Goal: Transaction & Acquisition: Purchase product/service

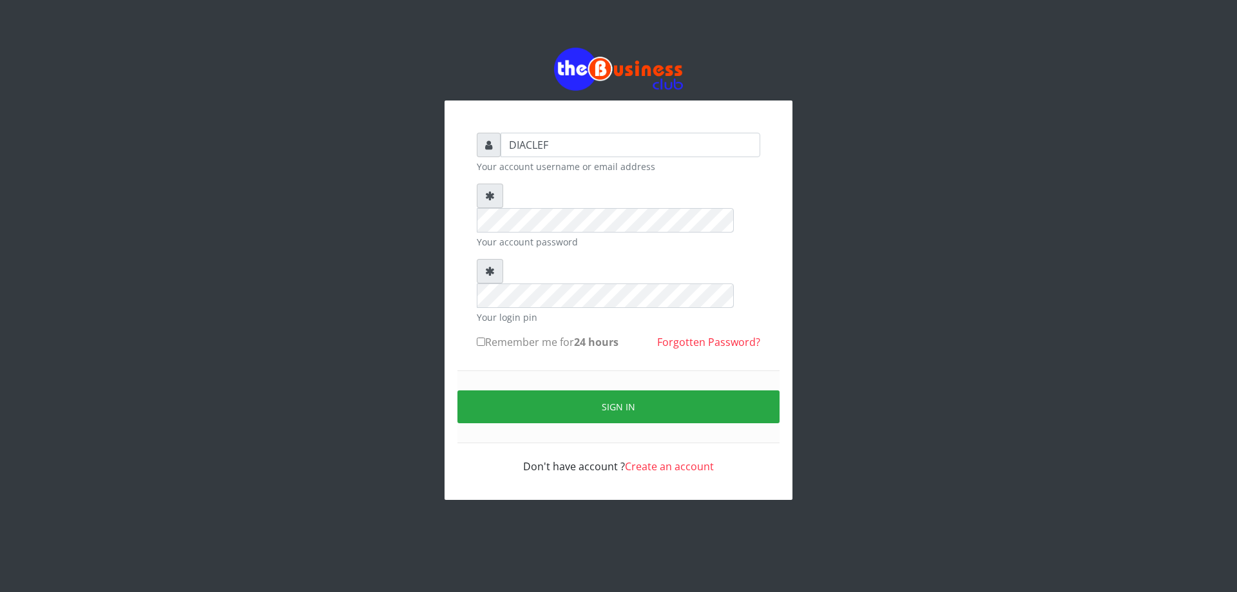
click at [442, 215] on div "DIACLEF Your account username or email address Your account password Your login…" at bounding box center [618, 273] width 735 height 547
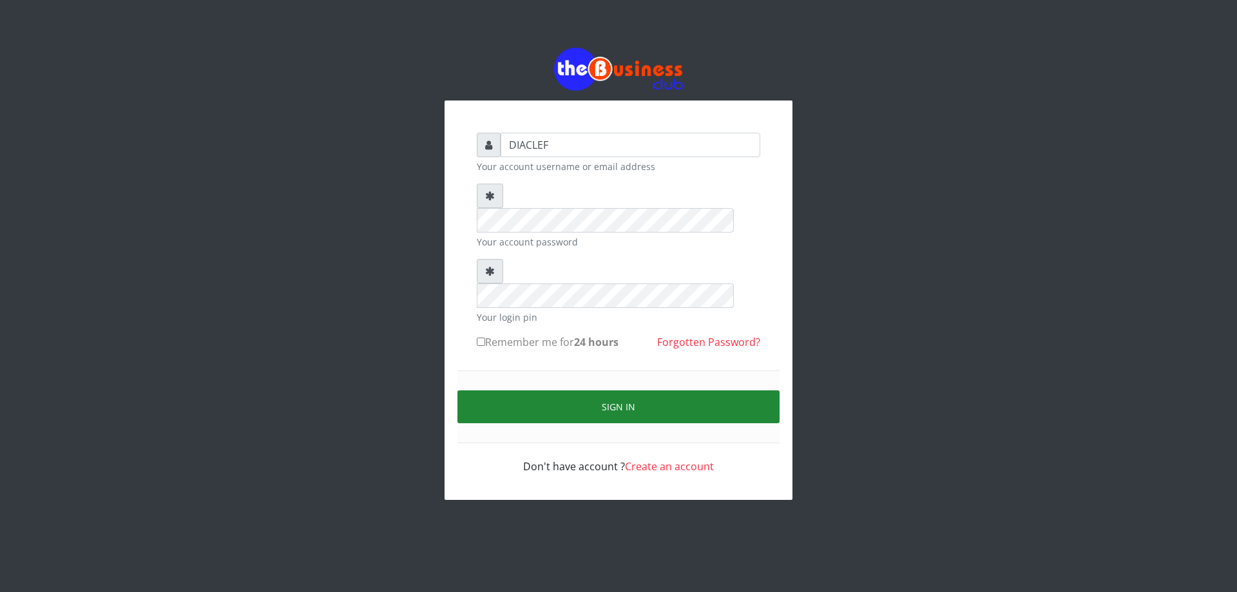
click at [579, 391] on button "Sign in" at bounding box center [619, 407] width 322 height 33
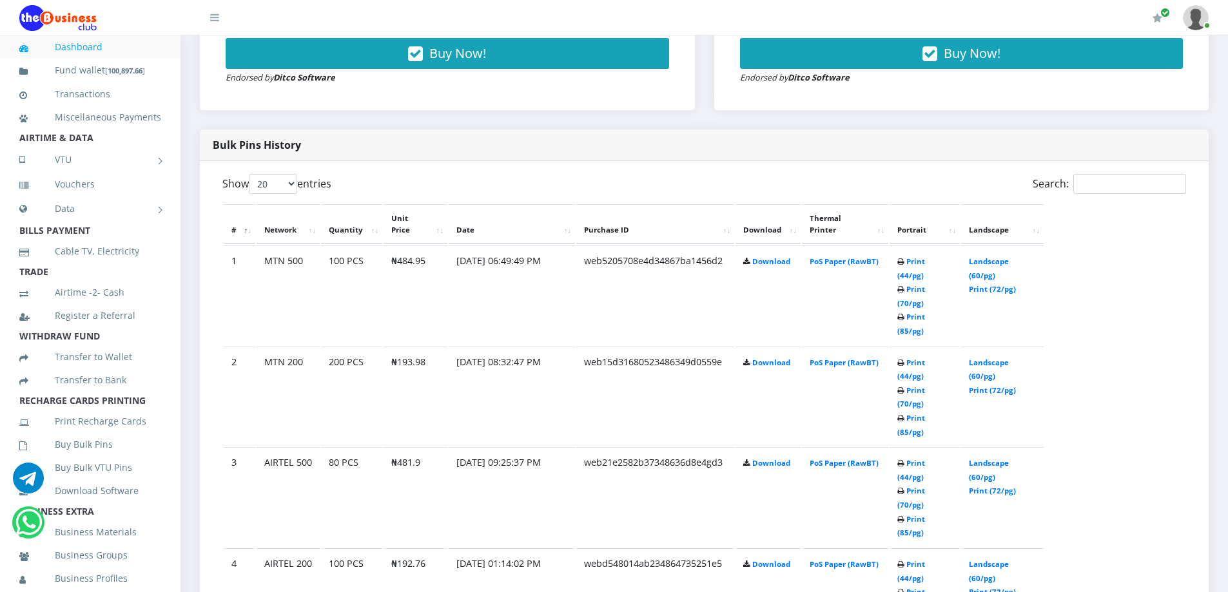
scroll to position [64, 0]
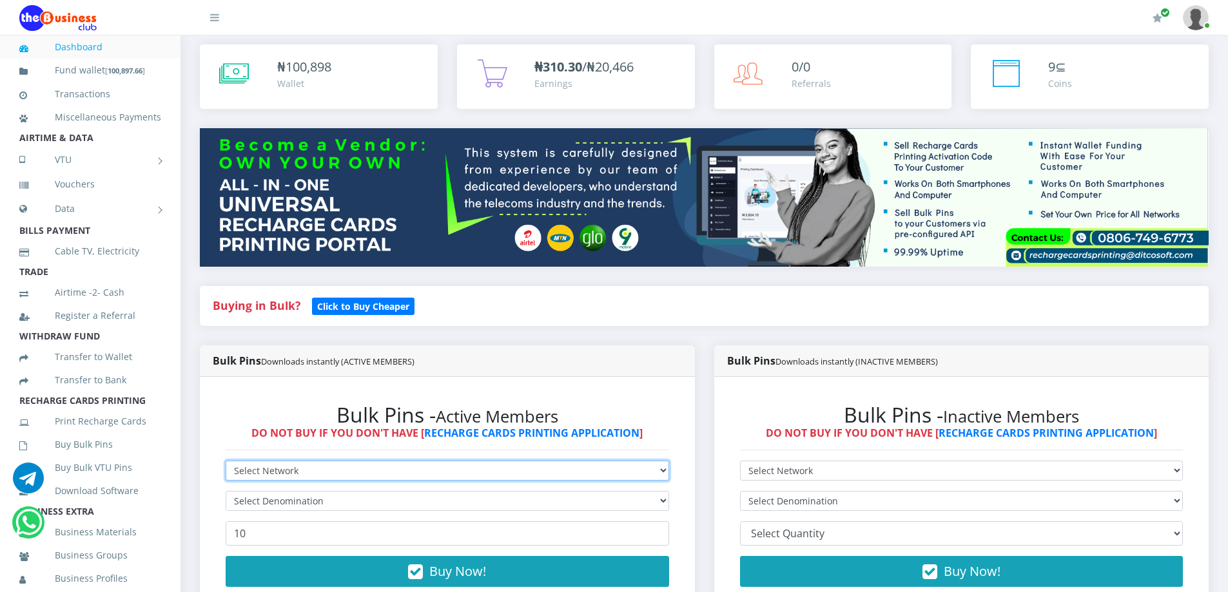
click at [365, 472] on select "Select Network MTN Globacom 9Mobile Airtel" at bounding box center [447, 471] width 443 height 20
select select "MTN"
click at [226, 461] on select "Select Network MTN Globacom 9Mobile Airtel" at bounding box center [447, 471] width 443 height 20
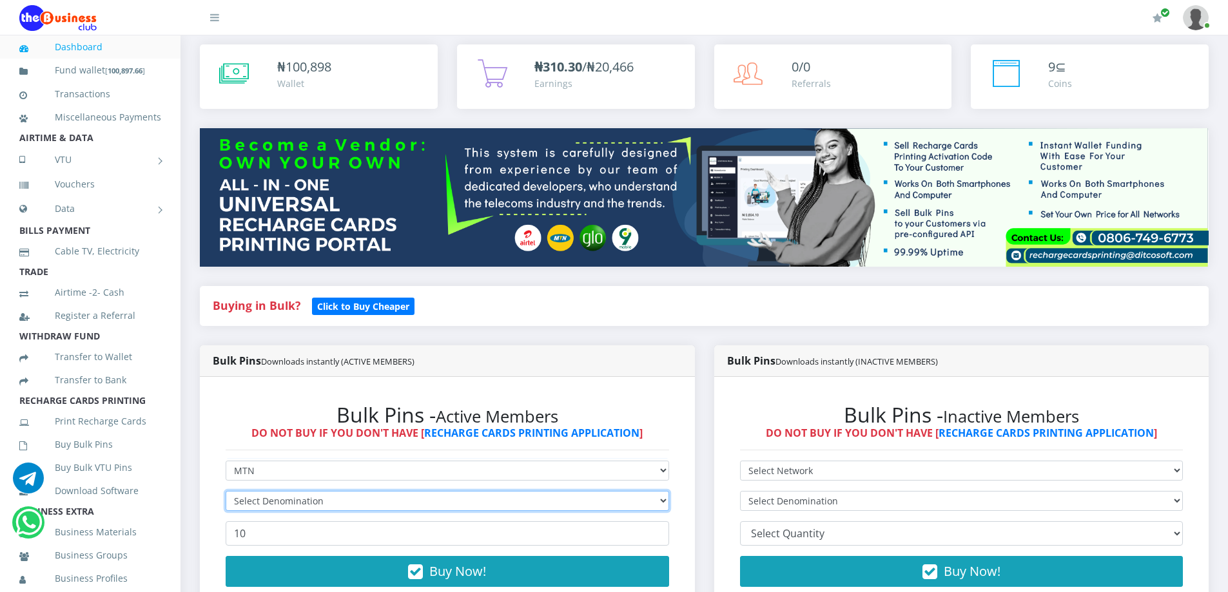
click at [284, 507] on select "Select Denomination" at bounding box center [447, 501] width 443 height 20
click at [259, 536] on input "number" at bounding box center [447, 533] width 443 height 24
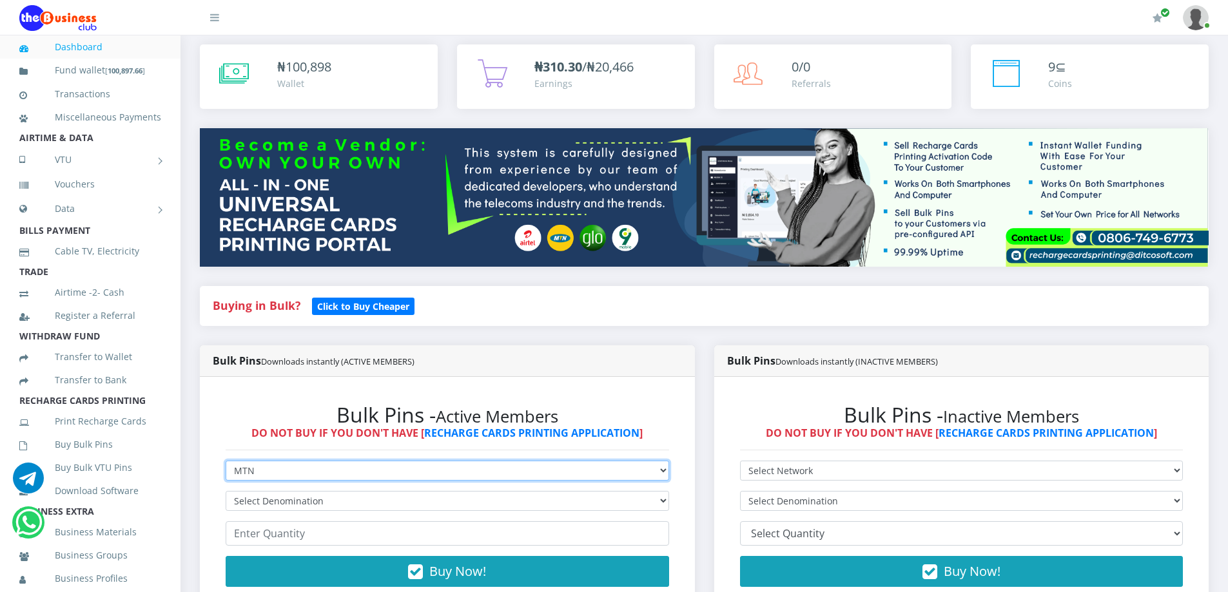
drag, startPoint x: 294, startPoint y: 474, endPoint x: 286, endPoint y: 476, distance: 8.0
click at [294, 474] on select "Select Network MTN Globacom 9Mobile Airtel" at bounding box center [447, 471] width 443 height 20
select select "Airtel"
click at [226, 461] on select "Select Network MTN Globacom 9Mobile Airtel" at bounding box center [447, 471] width 443 height 20
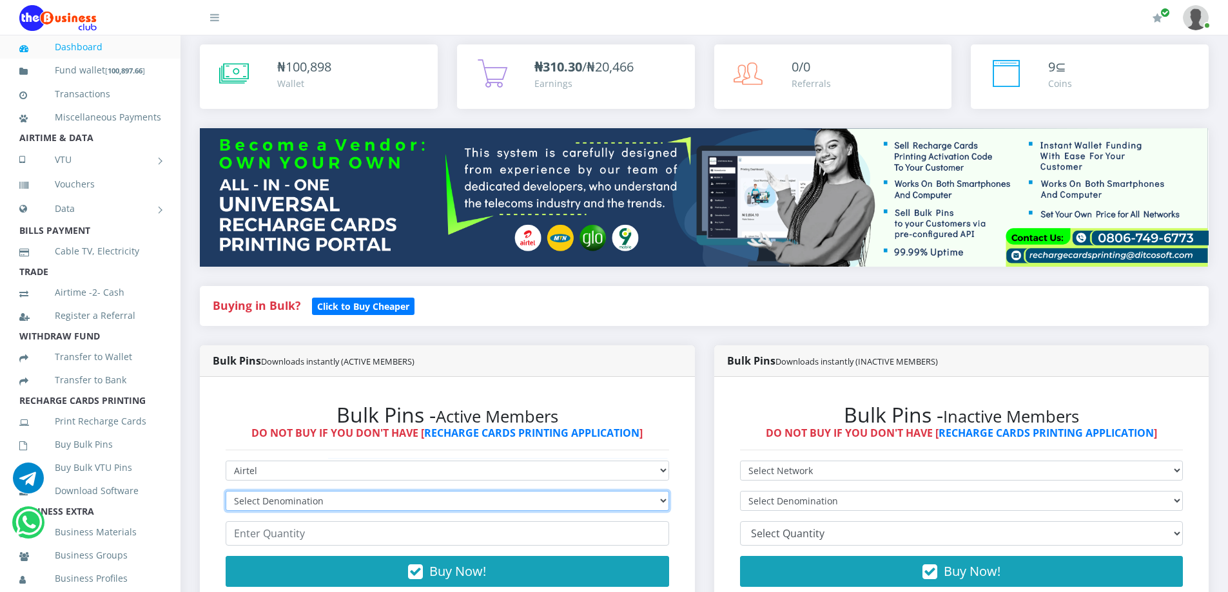
click at [273, 501] on select "Select Denomination" at bounding box center [447, 501] width 443 height 20
select select "481.9-500"
click at [226, 491] on select "Select Denomination Airtel NGN100 - ₦96.38 Airtel NGN200 - ₦192.76 Airtel NGN50…" at bounding box center [447, 501] width 443 height 20
click at [314, 543] on input "number" at bounding box center [447, 533] width 443 height 24
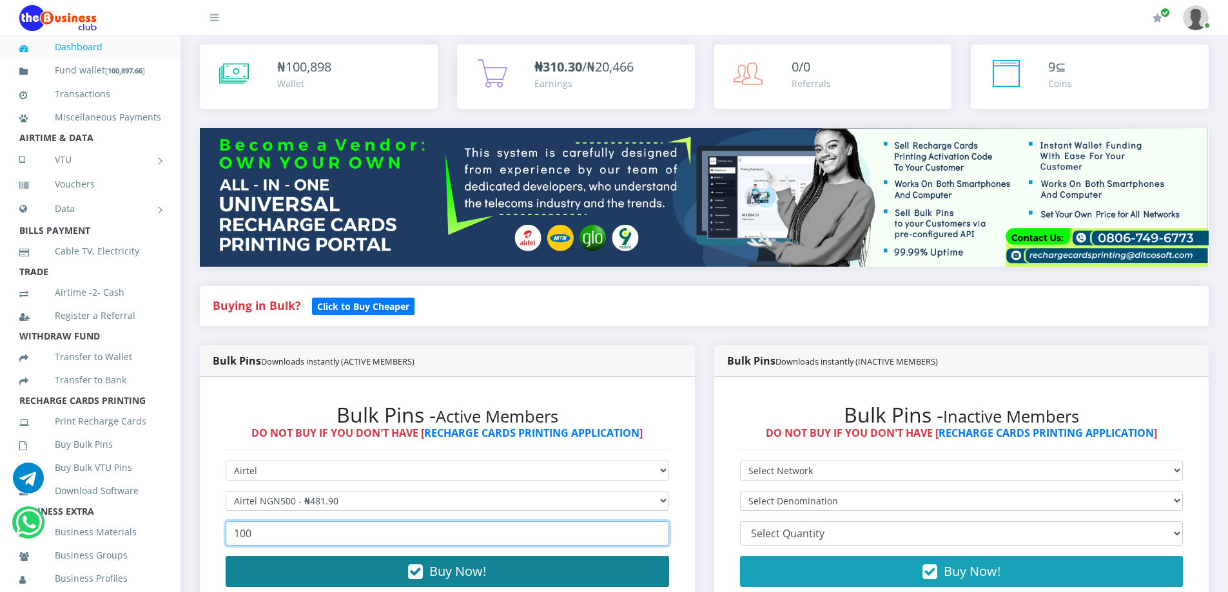
type input "100"
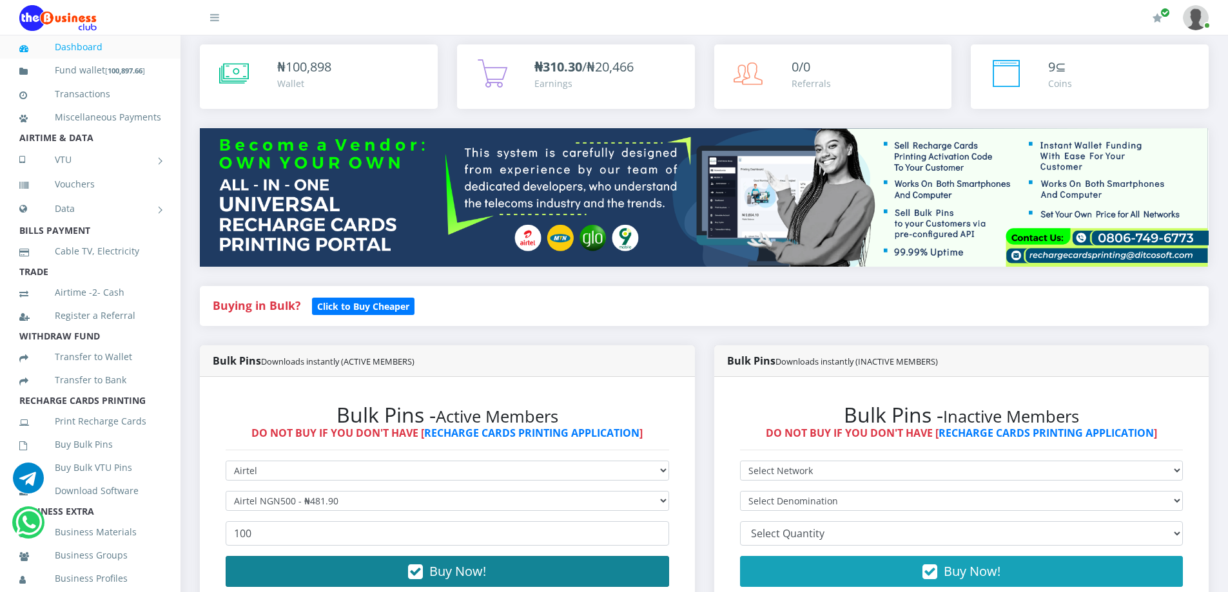
click at [536, 574] on button "Buy Now!" at bounding box center [447, 571] width 443 height 31
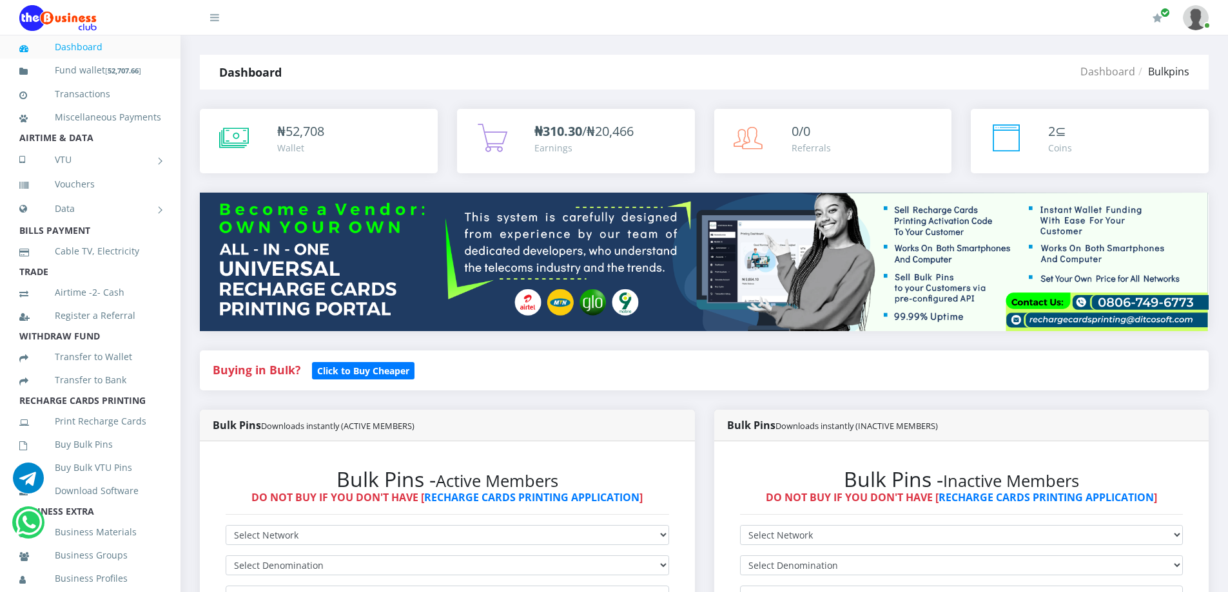
scroll to position [518, 0]
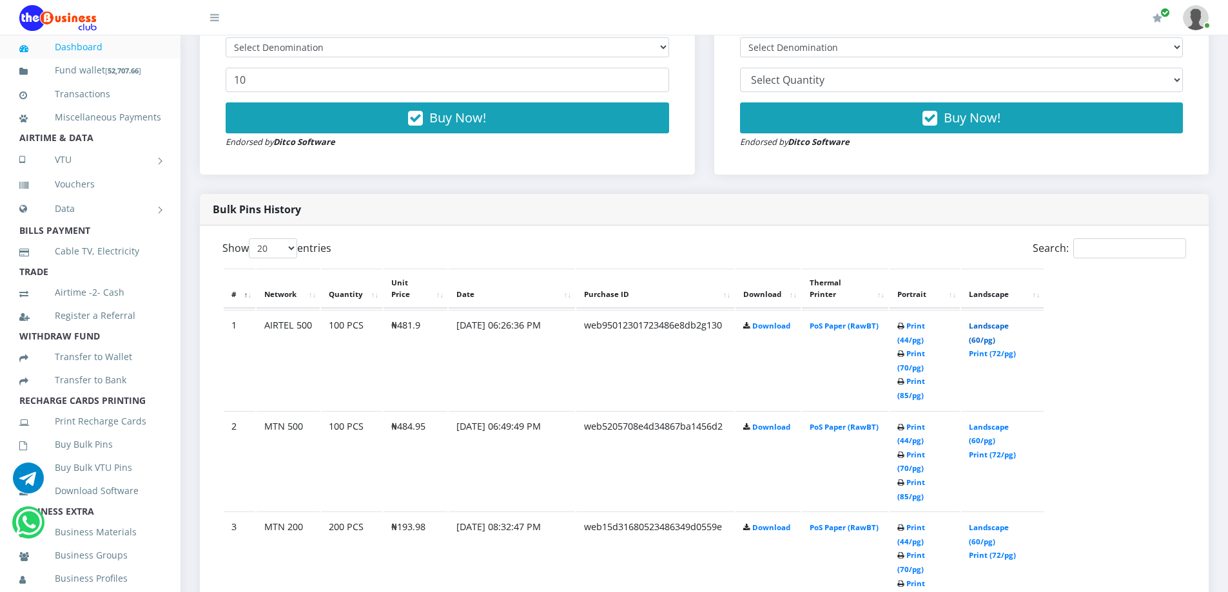
click at [999, 321] on link "Landscape (60/pg)" at bounding box center [989, 333] width 40 height 24
